Goal: Information Seeking & Learning: Learn about a topic

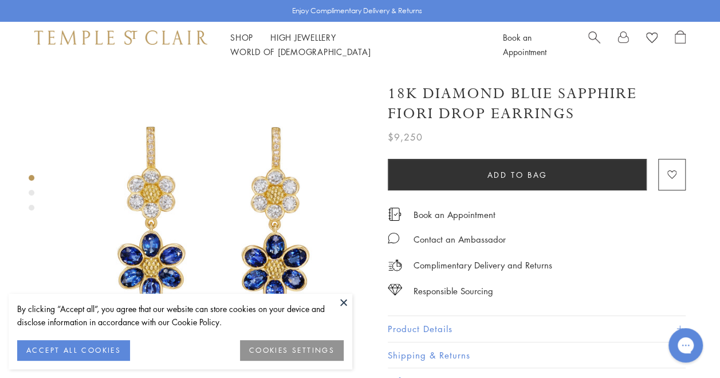
click at [341, 295] on button at bounding box center [343, 301] width 17 height 17
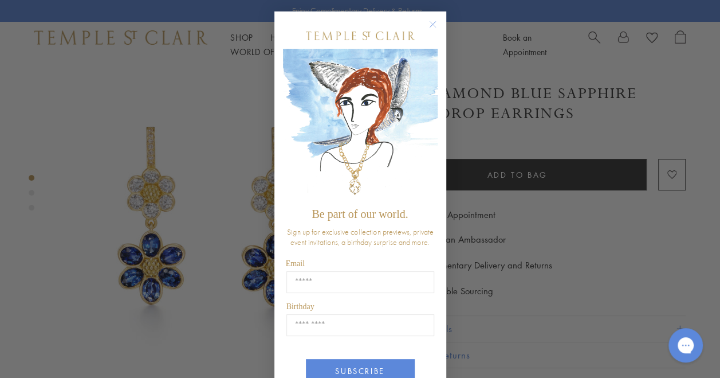
click at [548, 212] on div "Close dialog Be part of our world. Sign up for exclusive collection previews, p…" at bounding box center [360, 189] width 720 height 378
click at [429, 31] on circle "Close dialog" at bounding box center [433, 25] width 14 height 14
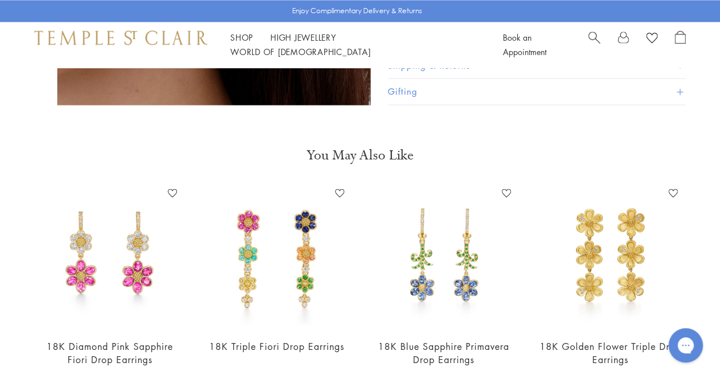
scroll to position [963, 0]
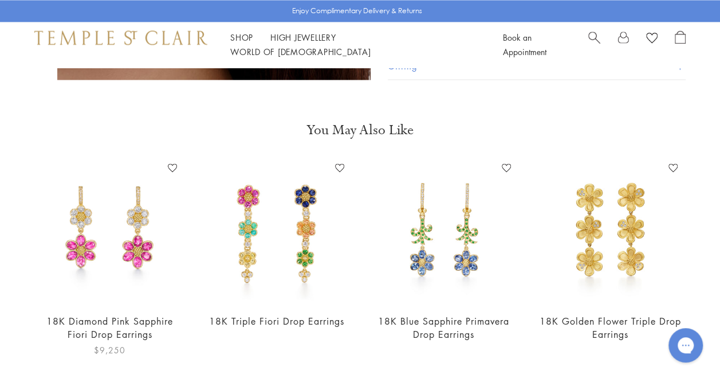
click at [127, 199] on img at bounding box center [110, 231] width 144 height 144
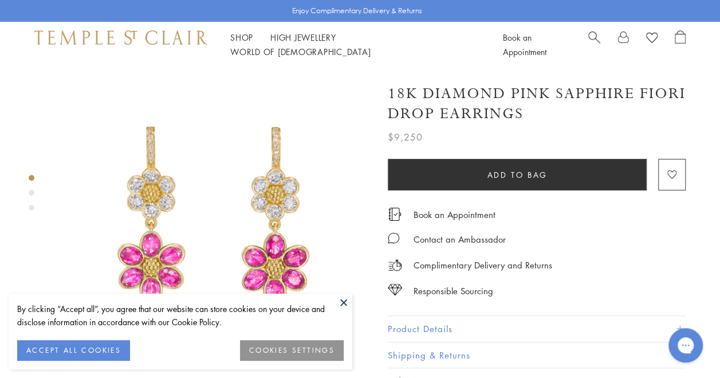
click at [340, 300] on button at bounding box center [343, 301] width 17 height 17
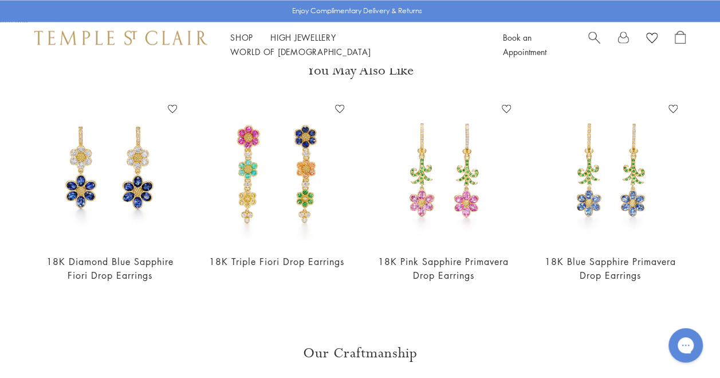
scroll to position [1031, 0]
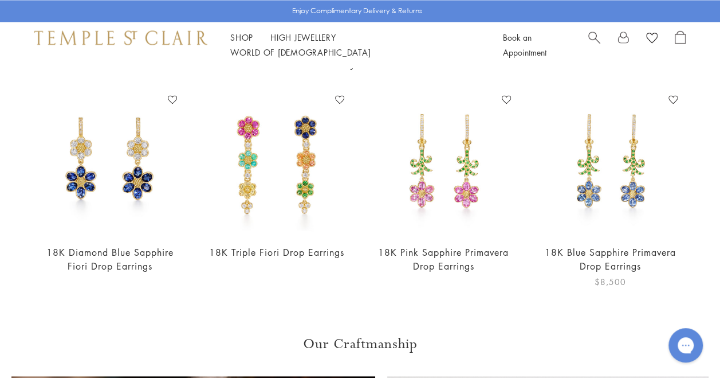
click at [613, 159] on img at bounding box center [611, 162] width 144 height 144
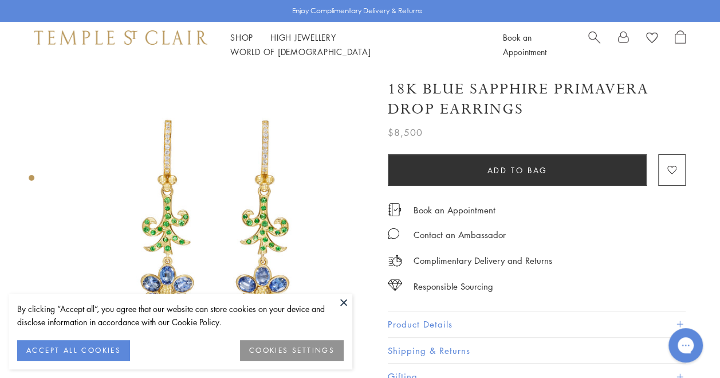
click at [348, 301] on button at bounding box center [343, 301] width 17 height 17
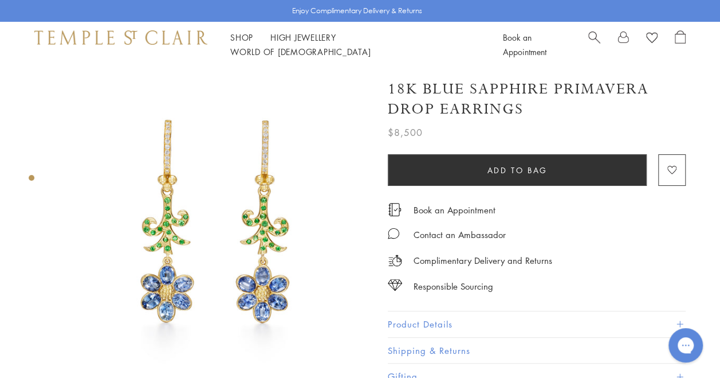
click at [289, 176] on img at bounding box center [213, 224] width 313 height 313
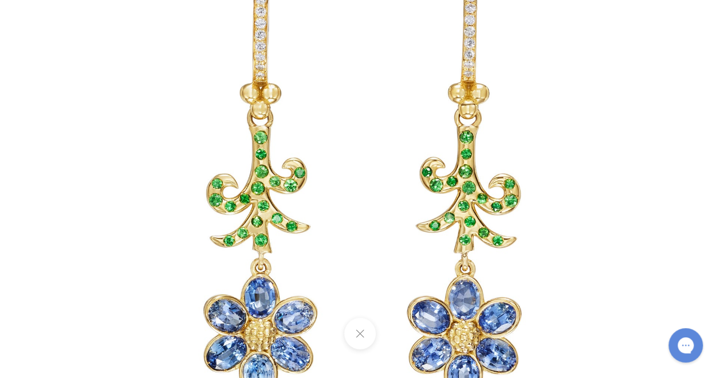
click at [289, 176] on img at bounding box center [360, 189] width 670 height 670
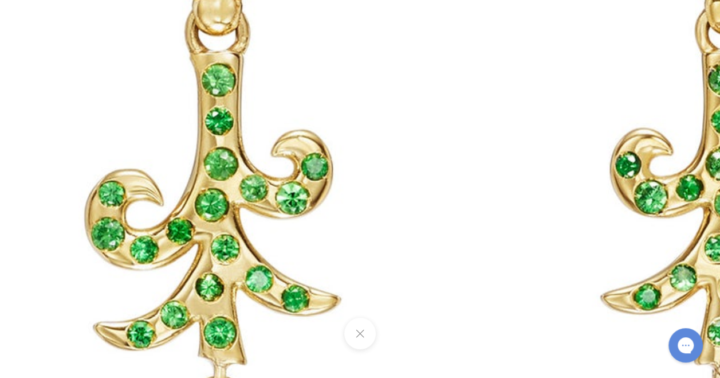
click at [289, 176] on img at bounding box center [464, 207] width 1650 height 1650
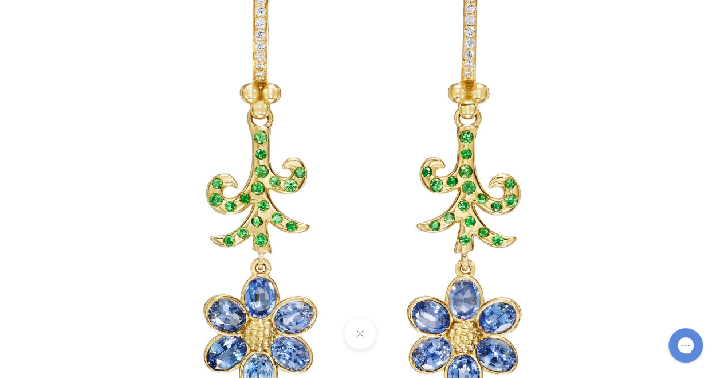
click at [289, 176] on img at bounding box center [360, 189] width 670 height 670
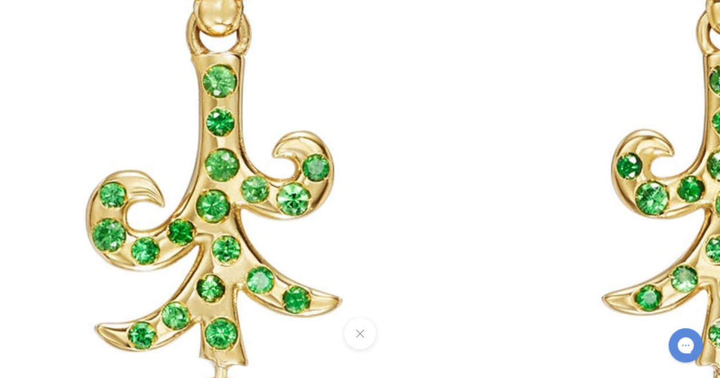
click at [501, 132] on img at bounding box center [465, 208] width 1650 height 1650
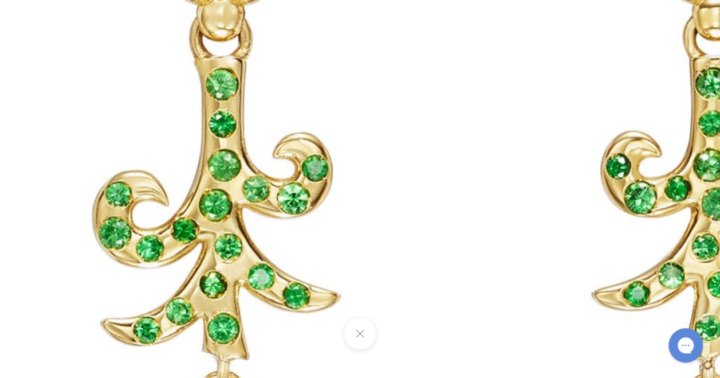
click at [501, 132] on img at bounding box center [459, 207] width 1597 height 1597
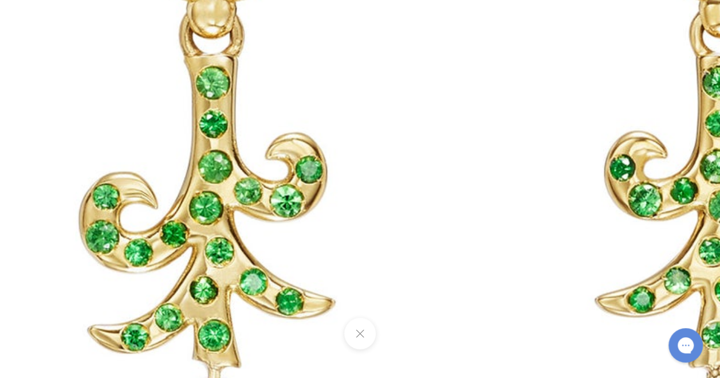
click at [501, 132] on img at bounding box center [458, 210] width 1650 height 1650
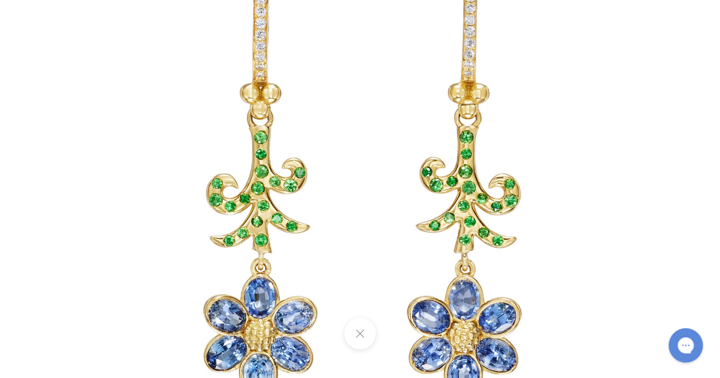
scroll to position [23, 0]
click at [478, 309] on img at bounding box center [360, 189] width 670 height 670
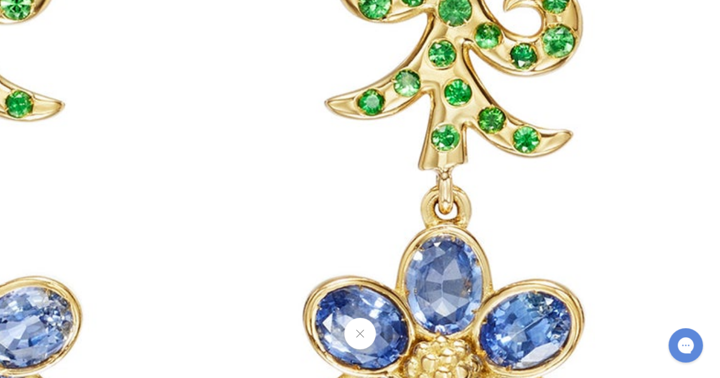
click at [472, 283] on img at bounding box center [188, 13] width 1650 height 1650
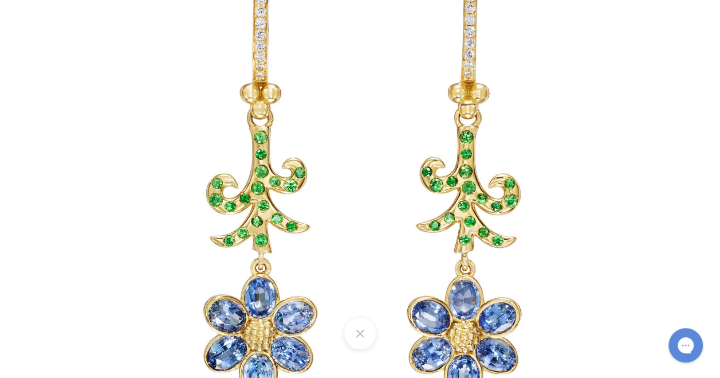
click at [583, 214] on img at bounding box center [360, 189] width 670 height 670
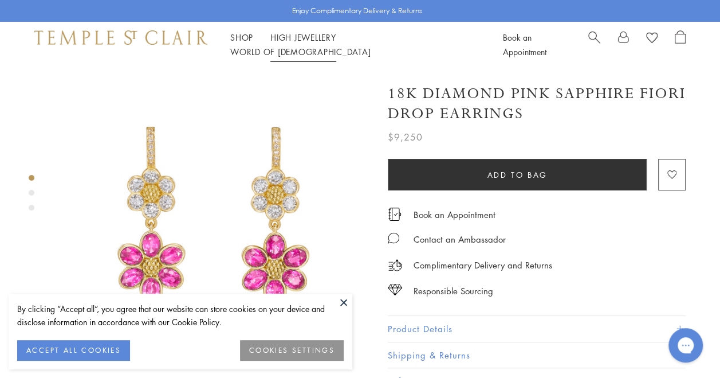
click at [321, 43] on link "High Jewellery High Jewellery" at bounding box center [303, 37] width 66 height 11
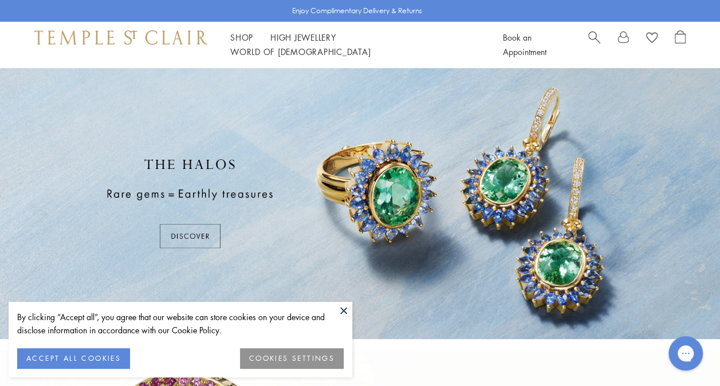
click at [346, 307] on button at bounding box center [343, 310] width 17 height 17
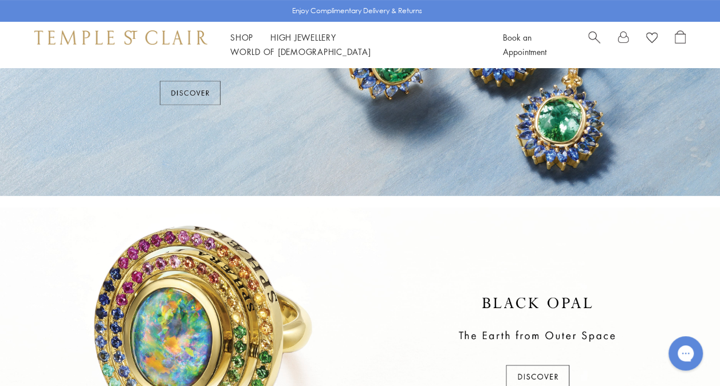
scroll to position [131, 0]
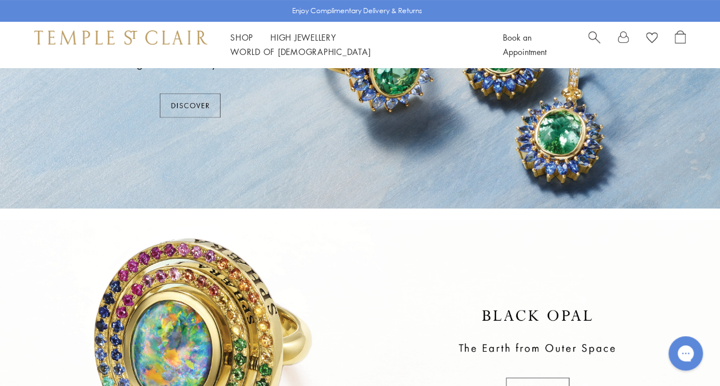
click at [195, 105] on div at bounding box center [360, 73] width 720 height 272
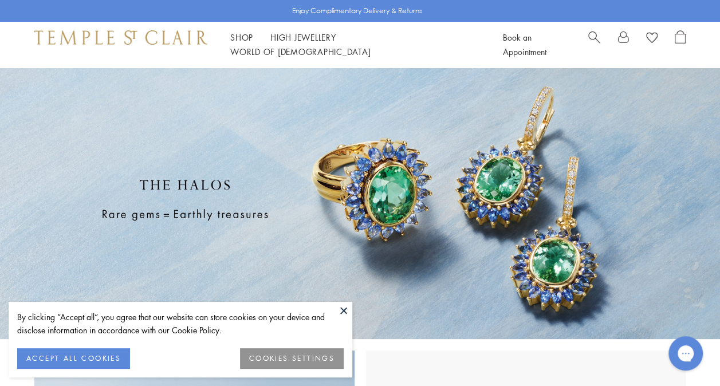
click at [346, 305] on button at bounding box center [343, 310] width 17 height 17
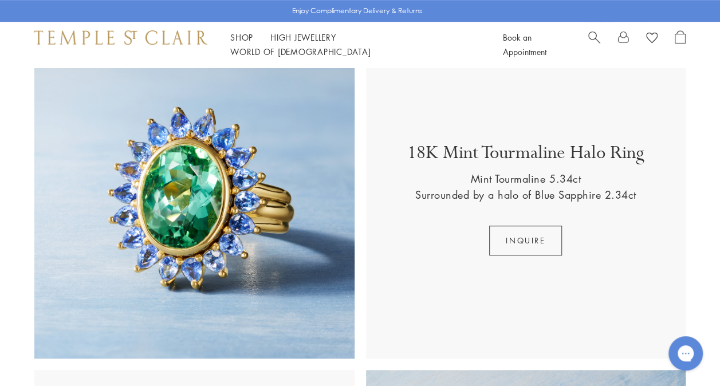
scroll to position [321, 0]
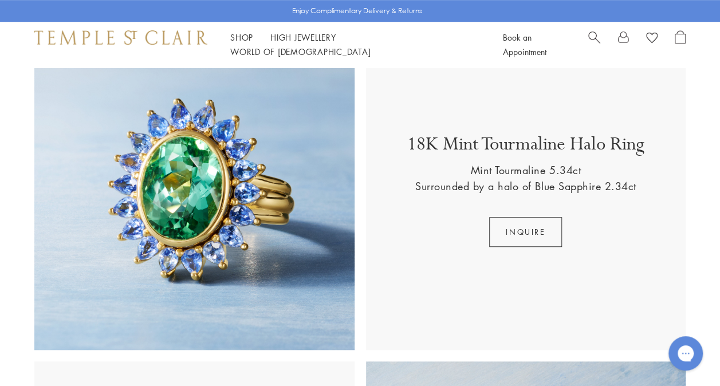
click at [422, 180] on p "Surrounded by a halo of Blue Sapphire 2.34ct" at bounding box center [525, 186] width 221 height 16
click at [427, 162] on p "18K Mint Tourmaline Halo Ring" at bounding box center [525, 147] width 237 height 30
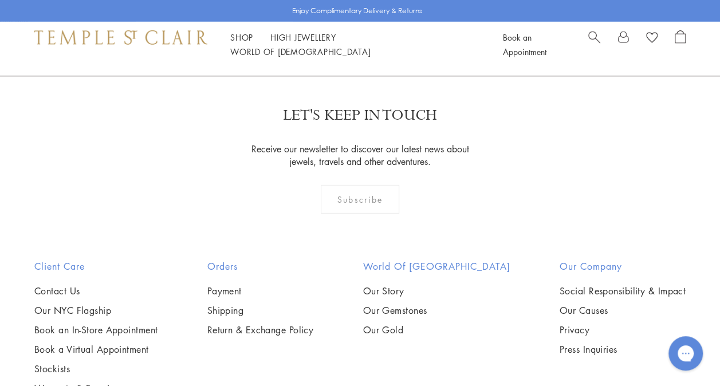
scroll to position [1719, 0]
